Goal: Task Accomplishment & Management: Complete application form

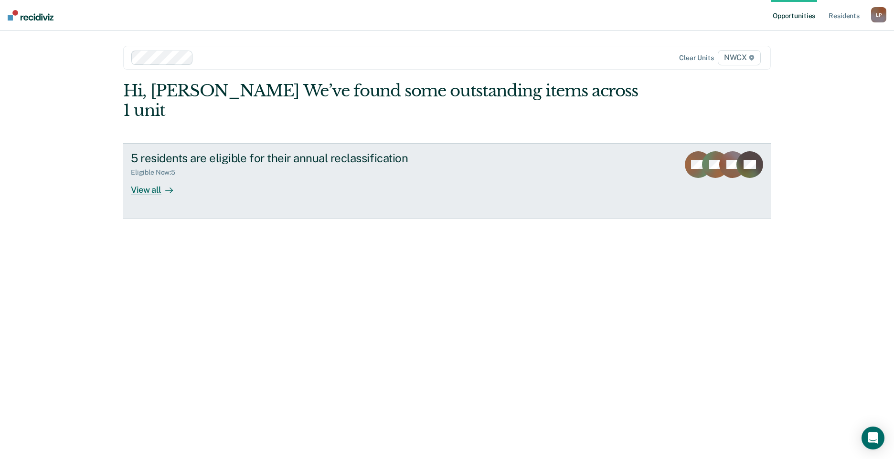
click at [160, 177] on div "View all" at bounding box center [157, 186] width 53 height 19
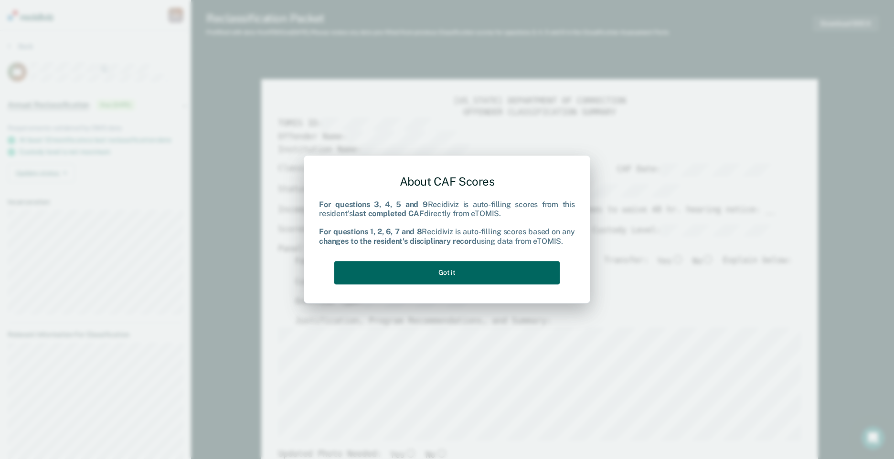
click at [459, 270] on button "Got it" at bounding box center [446, 272] width 225 height 23
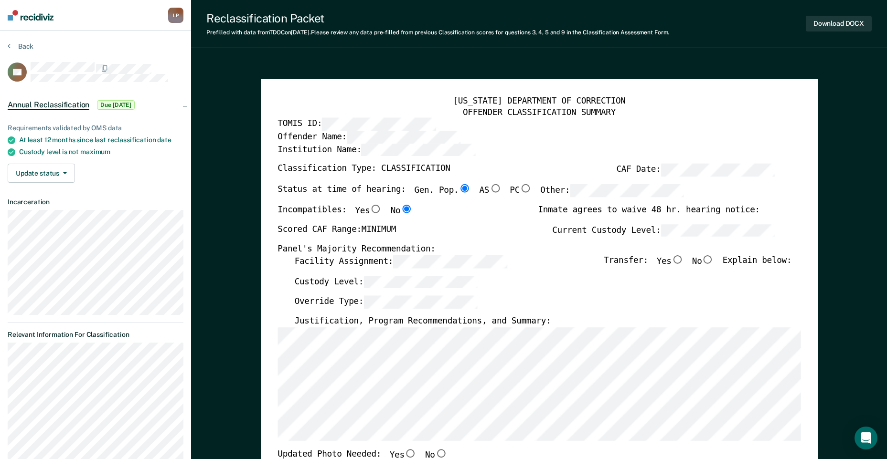
type textarea "x"
radio input "false"
click at [714, 299] on div "Override Type:" at bounding box center [542, 306] width 497 height 21
click at [714, 261] on input "No" at bounding box center [707, 259] width 12 height 9
type textarea "x"
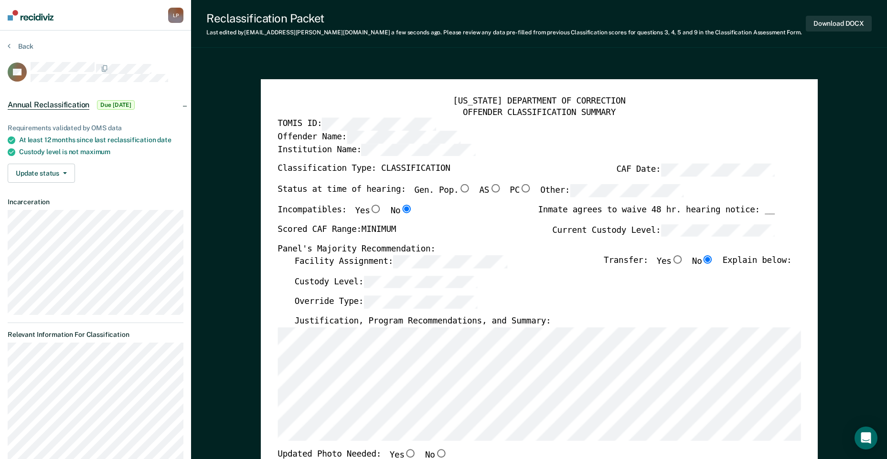
radio input "true"
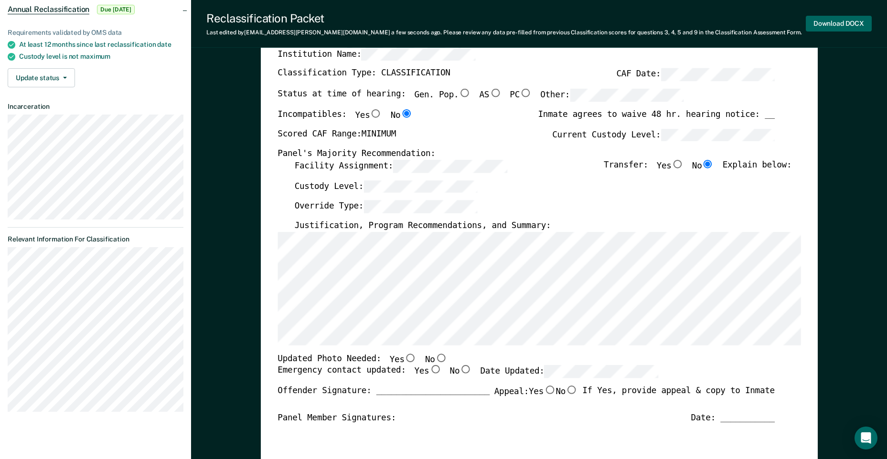
click at [842, 22] on button "Download DOCX" at bounding box center [838, 24] width 66 height 16
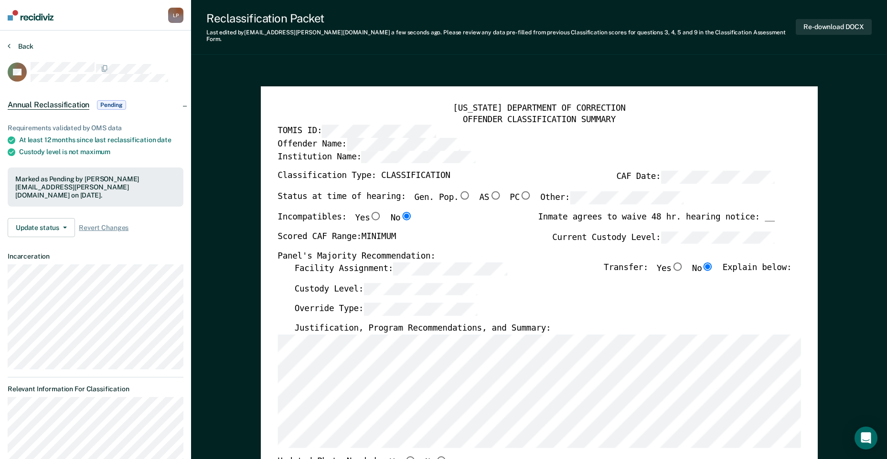
click at [16, 45] on button "Back" at bounding box center [21, 46] width 26 height 9
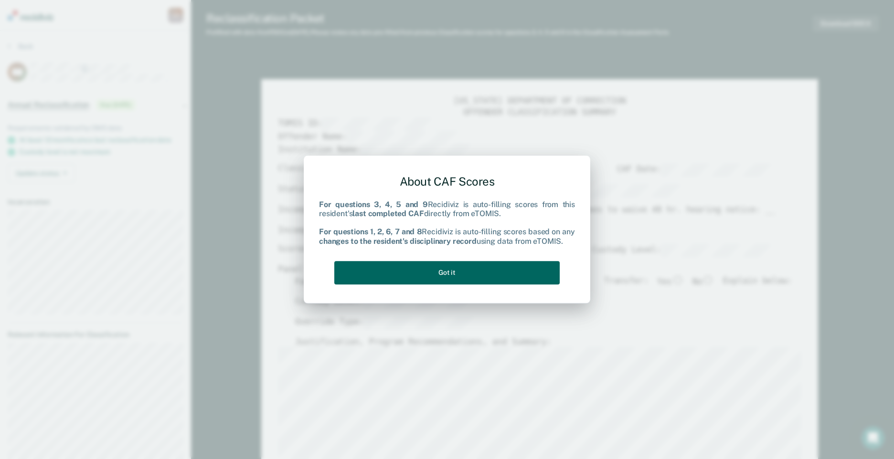
click at [461, 277] on button "Got it" at bounding box center [446, 272] width 225 height 23
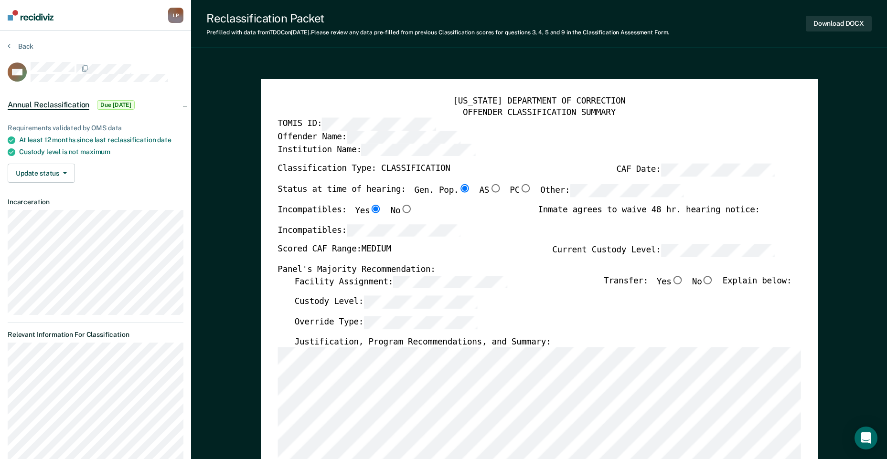
click at [712, 279] on input "No" at bounding box center [707, 280] width 12 height 9
type textarea "x"
radio input "true"
click at [836, 20] on button "Download DOCX" at bounding box center [838, 24] width 66 height 16
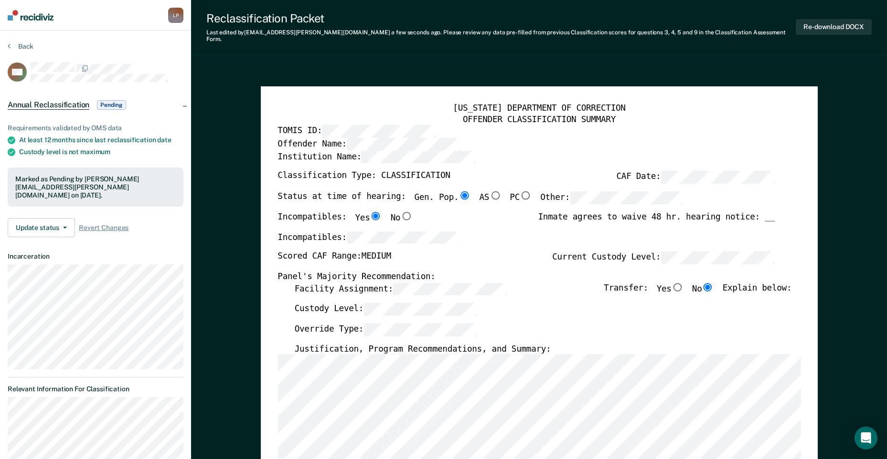
type textarea "x"
radio input "false"
click at [841, 25] on button "Re-download DOCX" at bounding box center [833, 27] width 76 height 16
drag, startPoint x: 859, startPoint y: 142, endPoint x: 873, endPoint y: 110, distance: 34.9
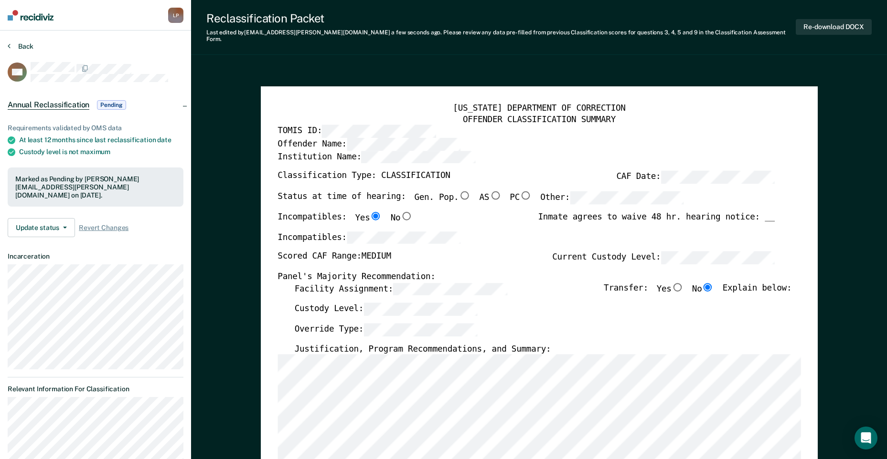
click at [21, 49] on button "Back" at bounding box center [21, 46] width 26 height 9
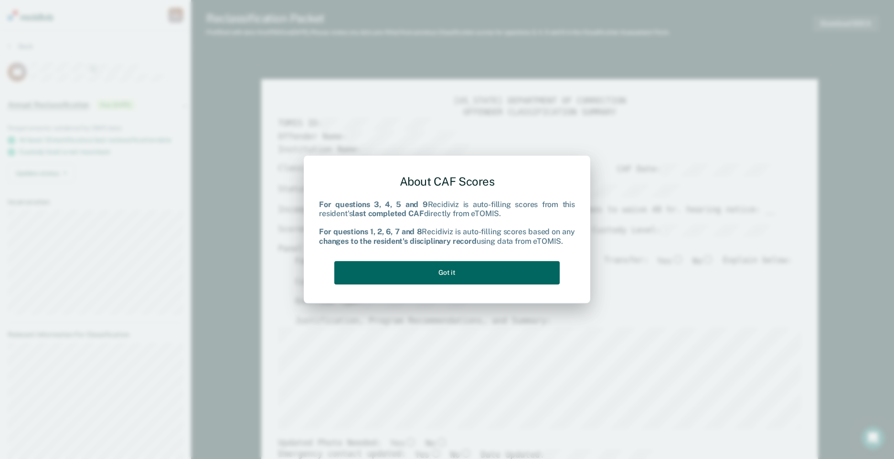
click at [424, 269] on button "Got it" at bounding box center [446, 272] width 225 height 23
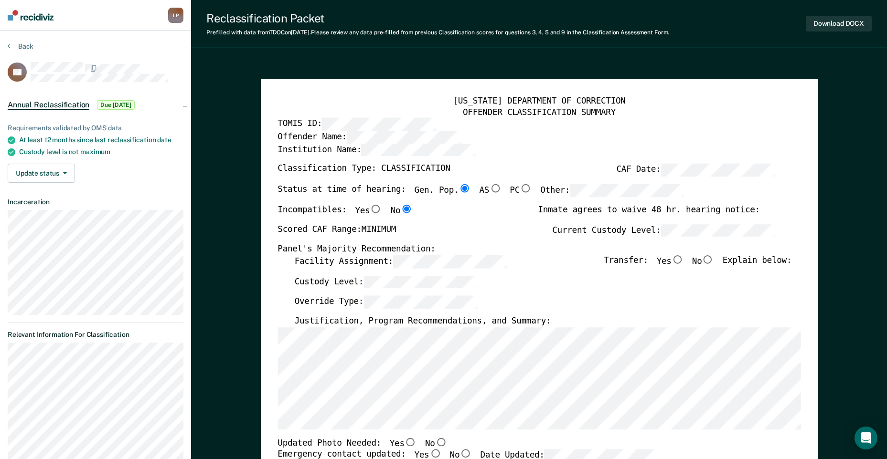
click at [712, 261] on input "No" at bounding box center [707, 259] width 12 height 9
type textarea "x"
radio input "true"
type textarea "x"
radio input "false"
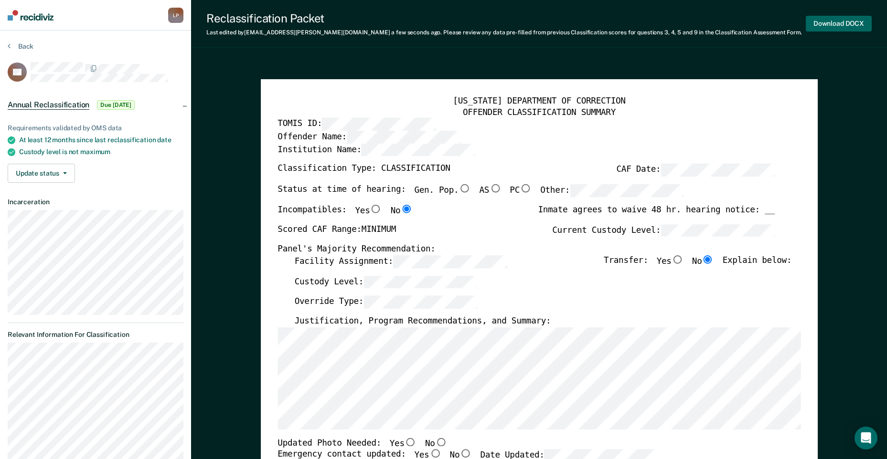
click at [841, 21] on button "Download DOCX" at bounding box center [838, 24] width 66 height 16
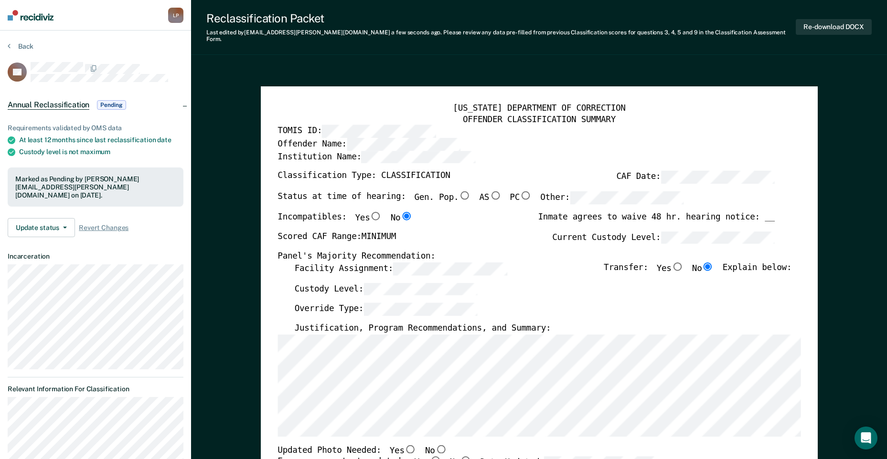
drag, startPoint x: 436, startPoint y: 63, endPoint x: 397, endPoint y: 54, distance: 39.6
click at [11, 46] on button "Back" at bounding box center [21, 46] width 26 height 9
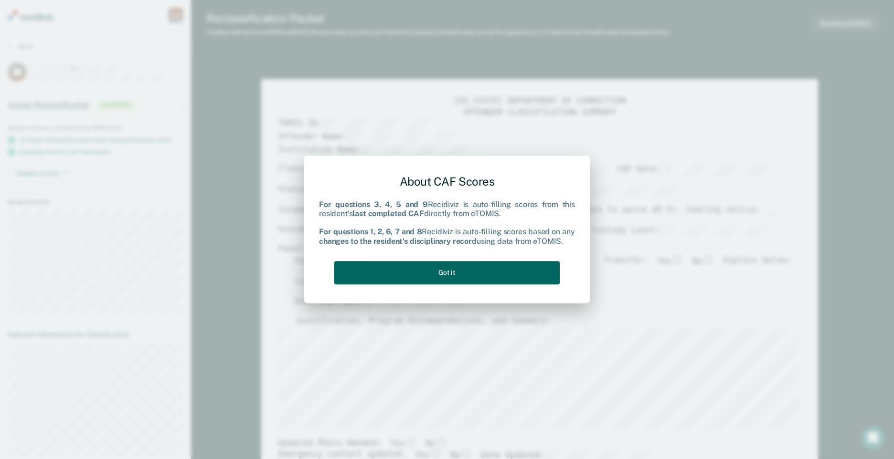
click at [453, 277] on button "Got it" at bounding box center [446, 272] width 225 height 23
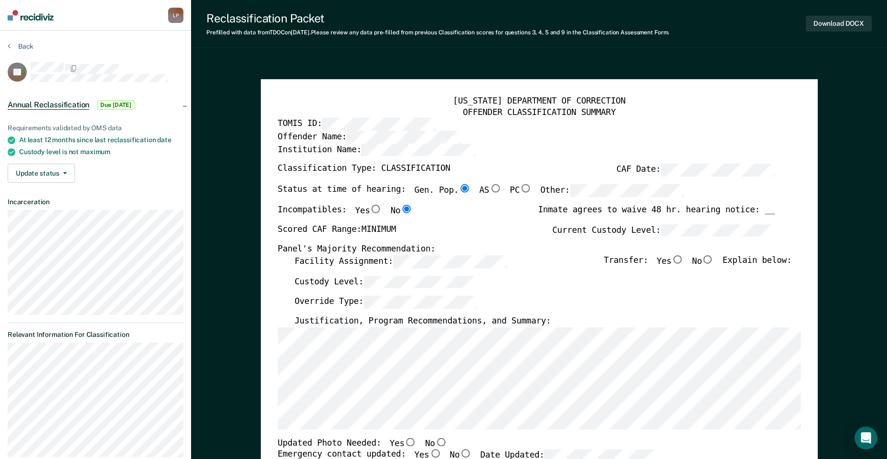
type textarea "x"
radio input "false"
click at [710, 261] on input "No" at bounding box center [707, 259] width 12 height 9
type textarea "x"
radio input "true"
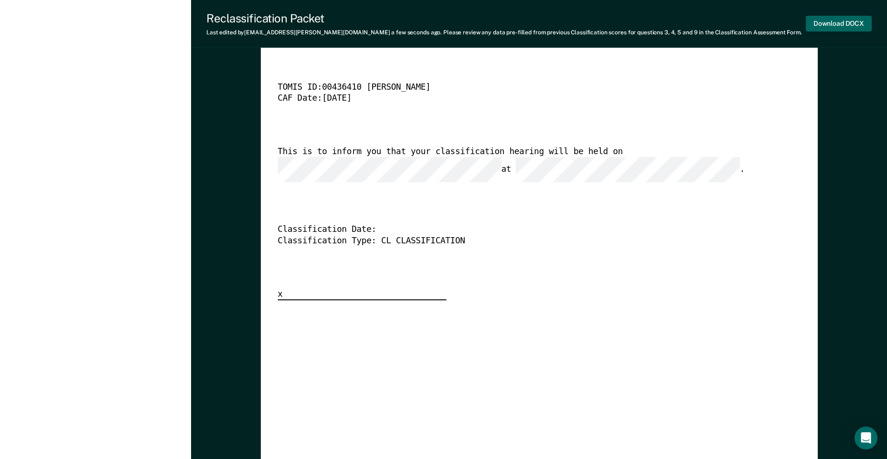
click at [850, 23] on button "Download DOCX" at bounding box center [838, 24] width 66 height 16
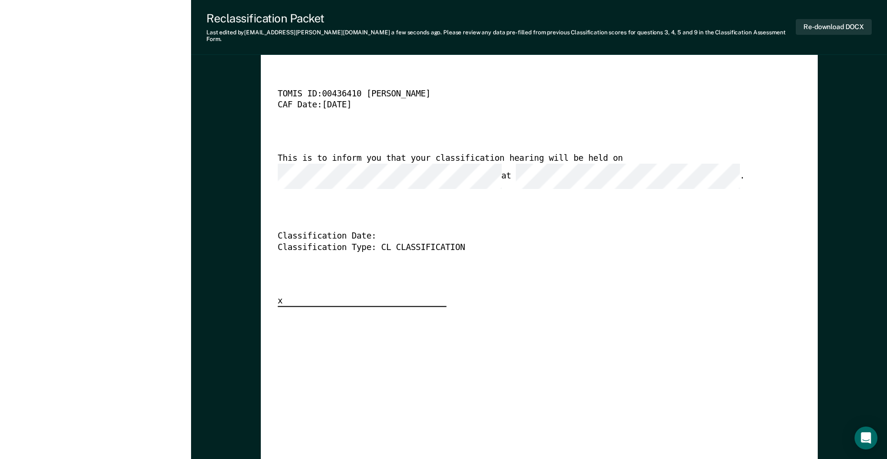
click at [529, 66] on div "[US_STATE] DEPARTMENT OF CORRECTION CLASSIFICATION HEARING NOTICE TOMIS ID: 004…" at bounding box center [538, 166] width 523 height 283
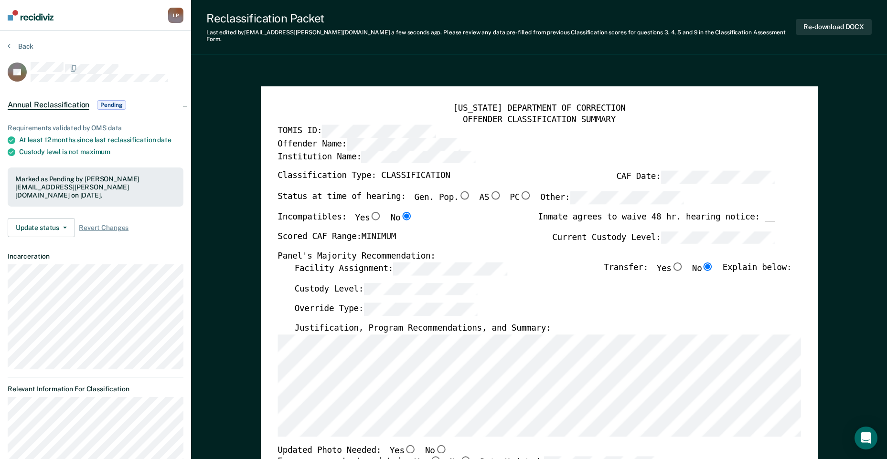
click at [20, 37] on section "Back EE Annual Reclassification Pending Requirements validated by OMS data At l…" at bounding box center [95, 281] width 191 height 501
click at [19, 47] on button "Back" at bounding box center [21, 46] width 26 height 9
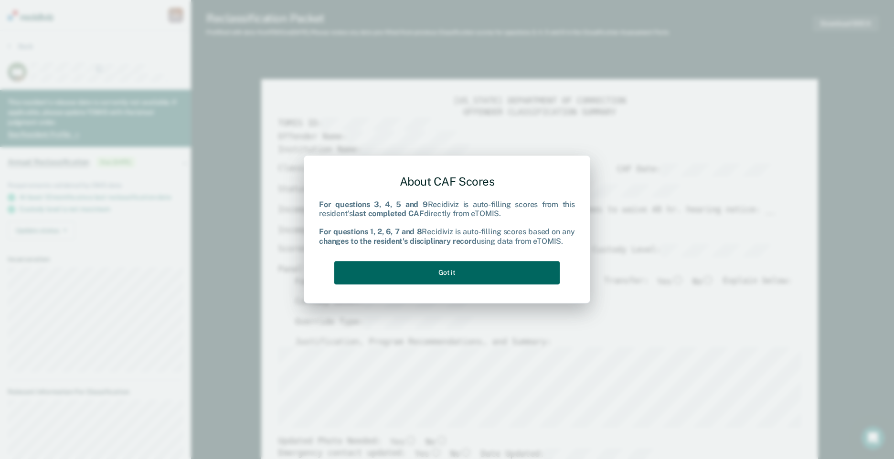
click at [458, 272] on button "Got it" at bounding box center [446, 272] width 225 height 23
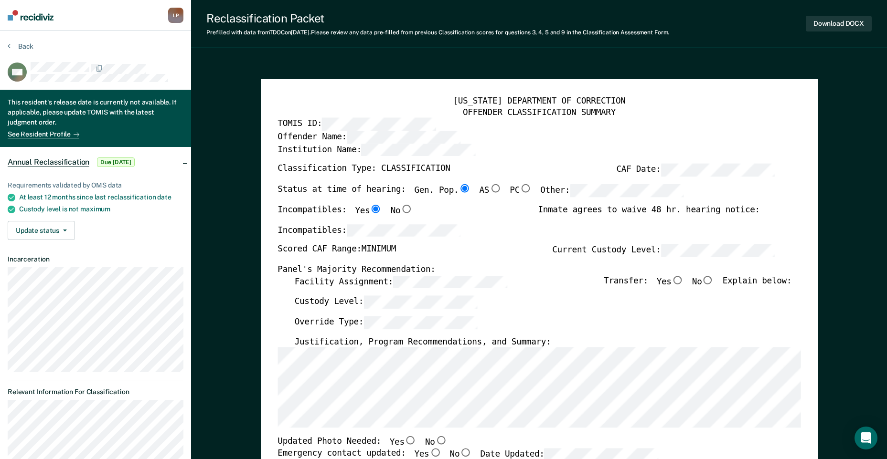
type textarea "x"
radio input "false"
click at [713, 279] on input "No" at bounding box center [707, 280] width 12 height 9
type textarea "x"
radio input "true"
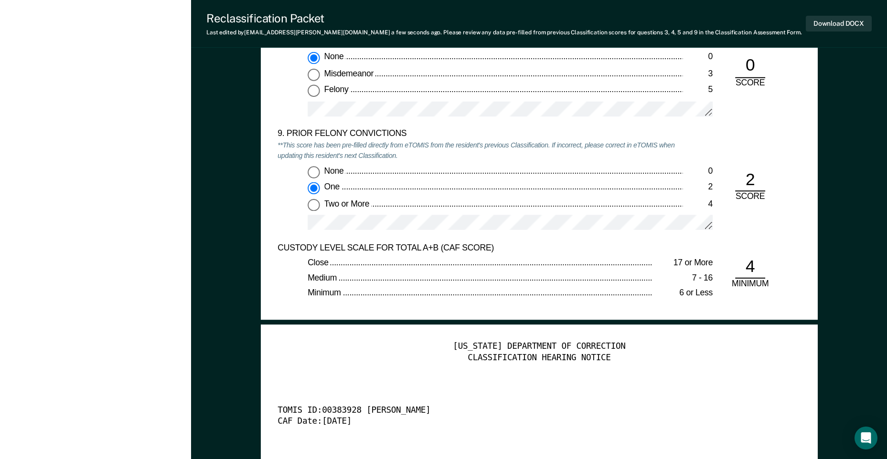
scroll to position [2005, 0]
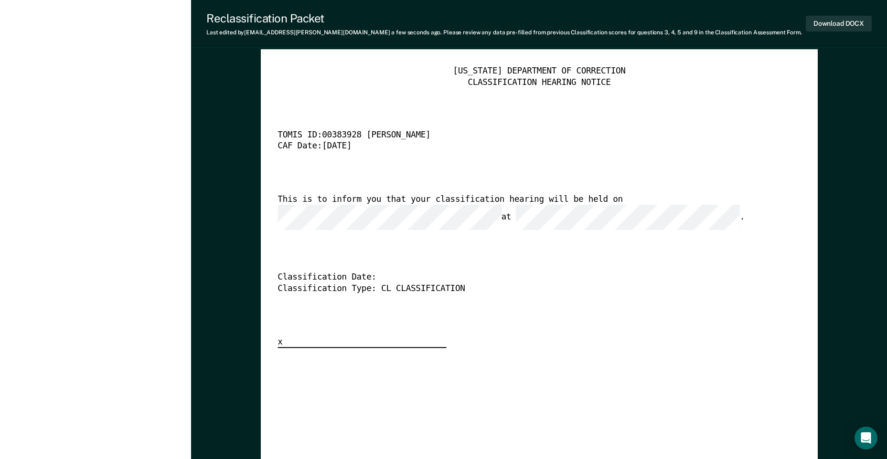
scroll to position [0, 28]
click at [860, 21] on button "Download DOCX" at bounding box center [838, 24] width 66 height 16
type textarea "x"
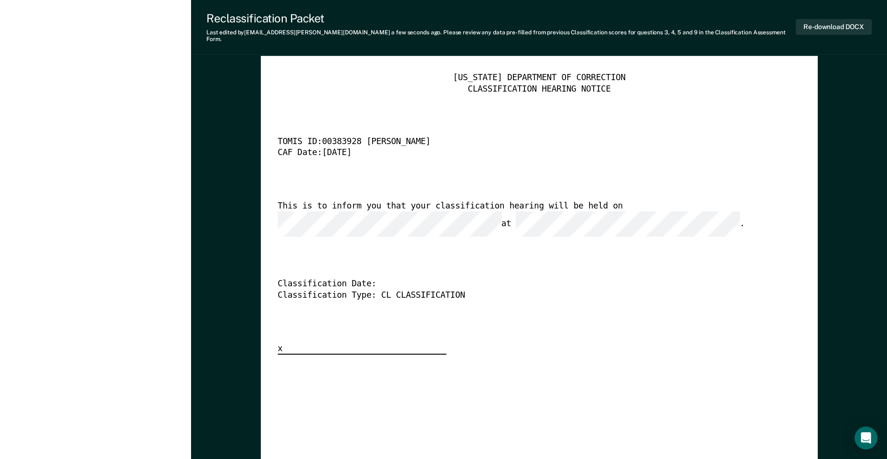
click at [450, 18] on div "Reclassification Packet" at bounding box center [500, 18] width 589 height 14
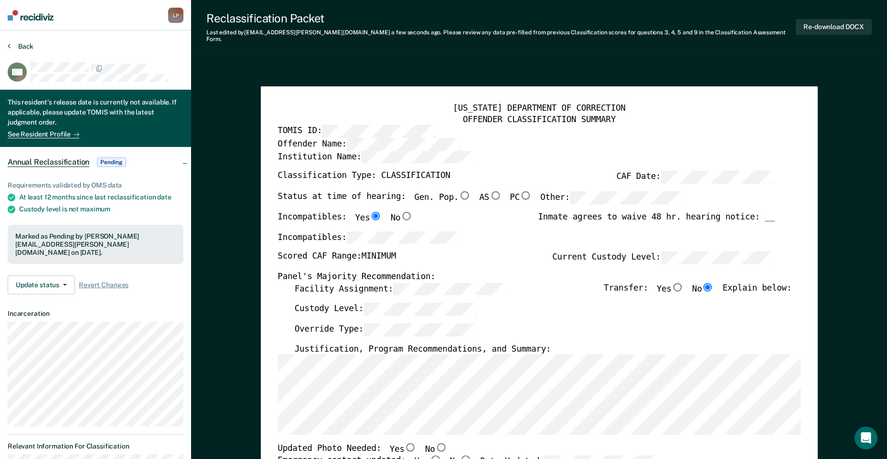
click at [25, 47] on button "Back" at bounding box center [21, 46] width 26 height 9
